Goal: Information Seeking & Learning: Learn about a topic

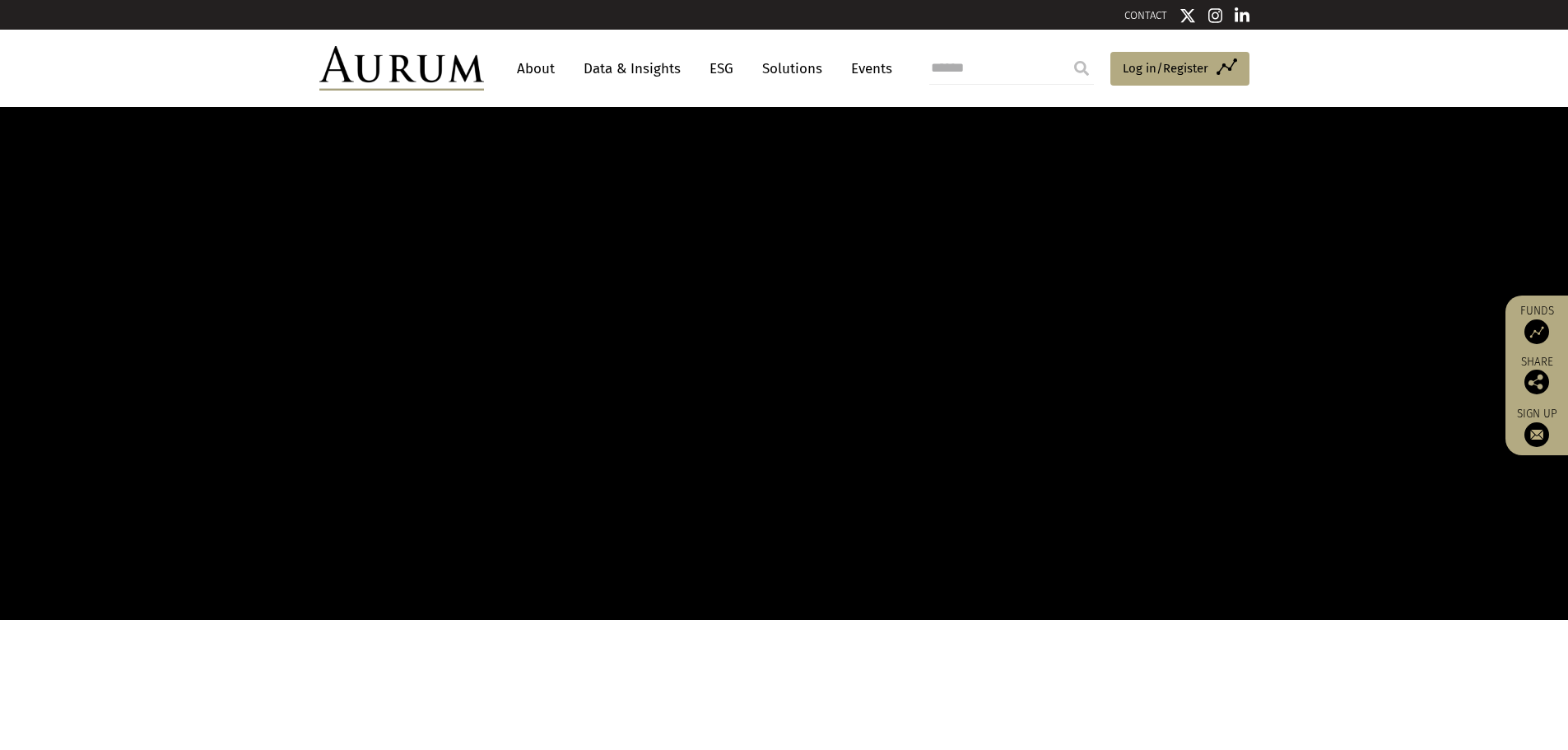
click at [643, 62] on link "Data & Insights" at bounding box center [632, 68] width 114 height 31
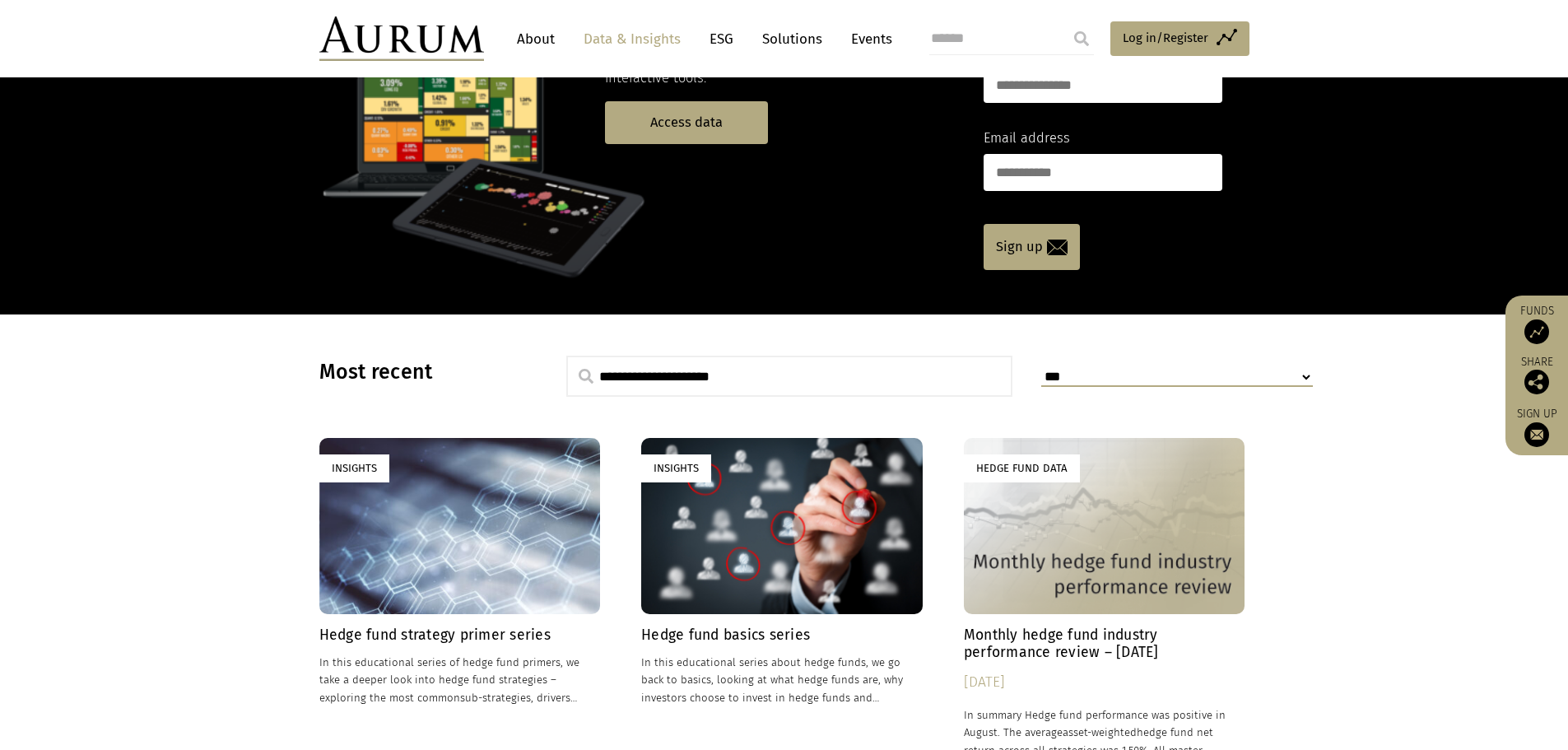
scroll to position [164, 0]
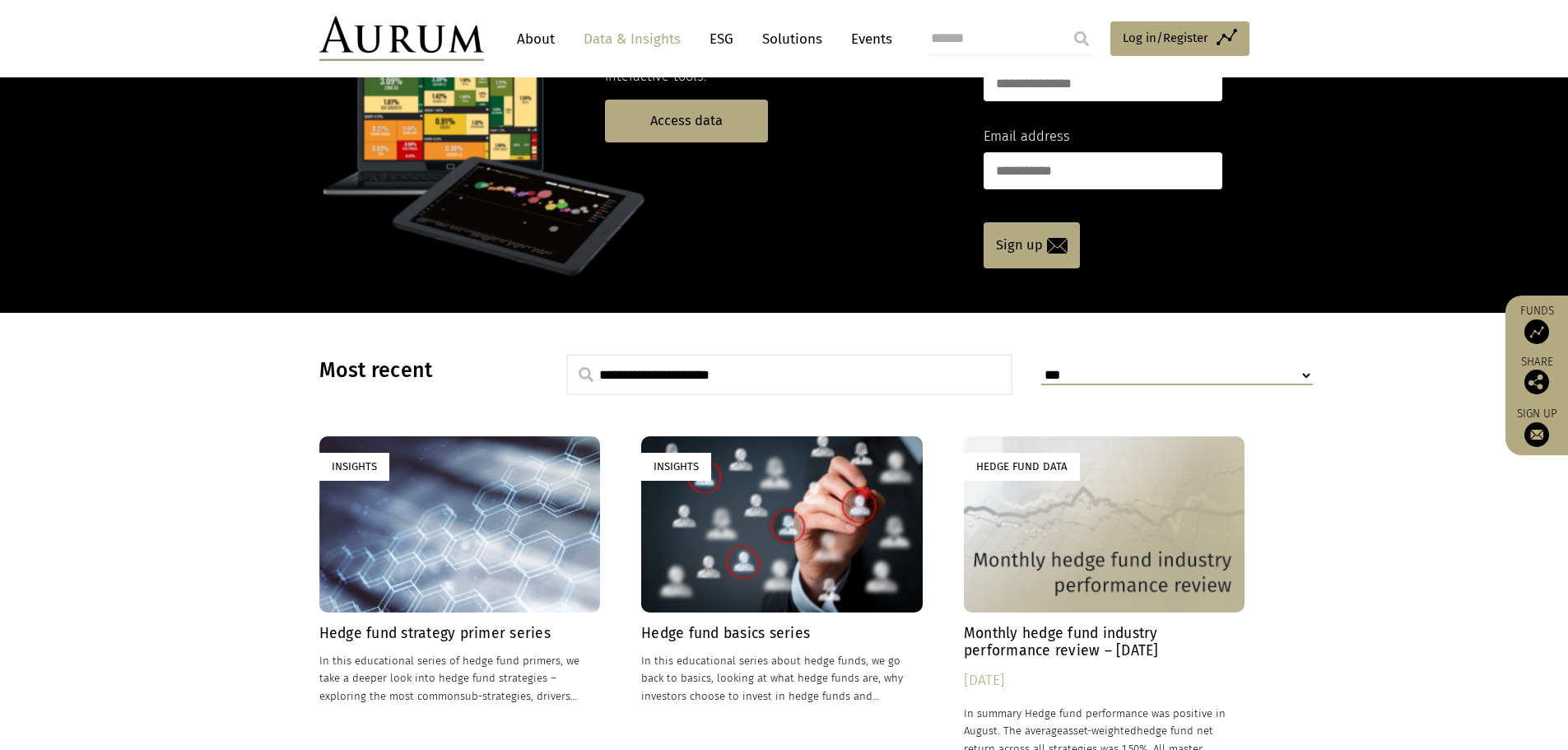
click at [1125, 558] on div "Hedge Fund Data" at bounding box center [1104, 523] width 282 height 175
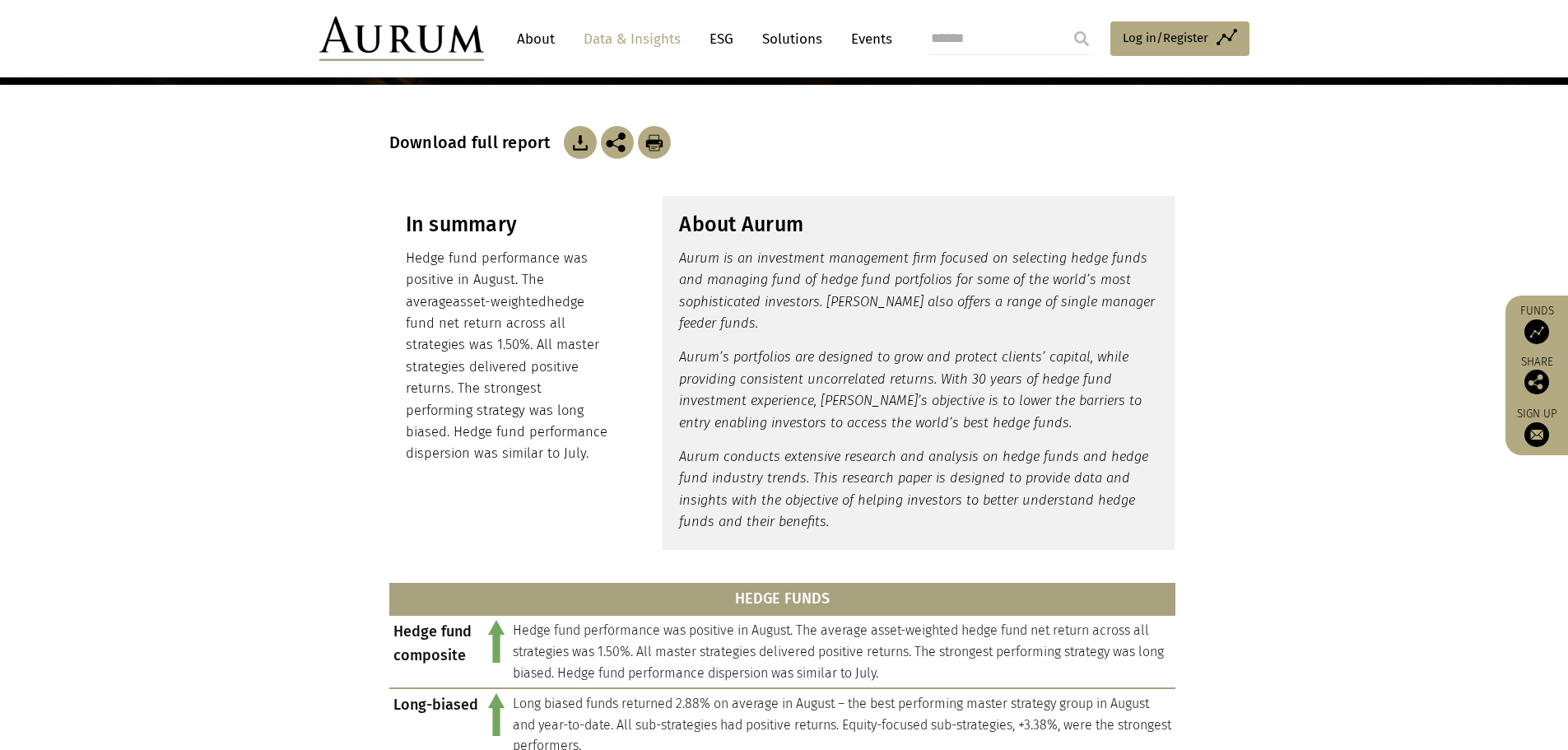
scroll to position [247, 0]
